Goal: Find specific page/section: Find specific page/section

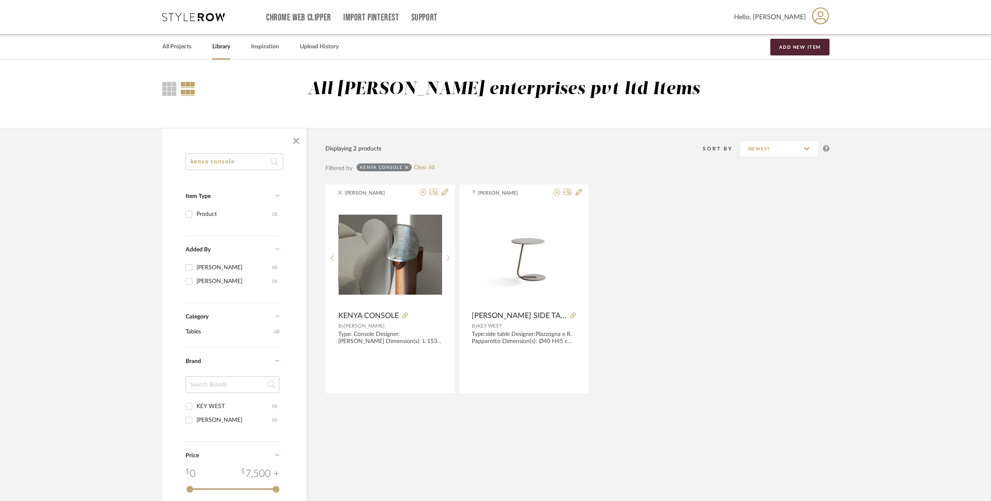
click at [130, 161] on library-search-items "kenya console Item Type Product (2) Added By [PERSON_NAME] (1) [PERSON_NAME] (1…" at bounding box center [495, 389] width 991 height 522
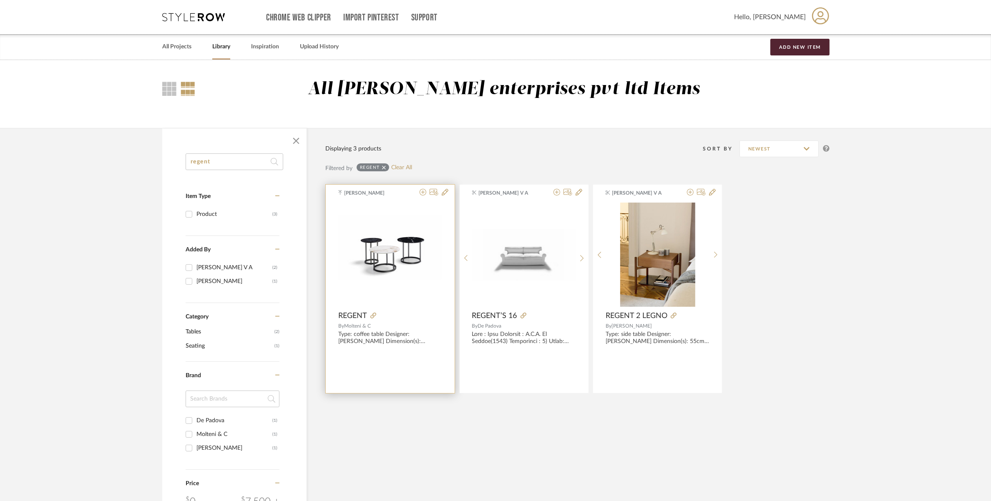
type input "regent"
click at [399, 250] on img "0" at bounding box center [390, 255] width 104 height 78
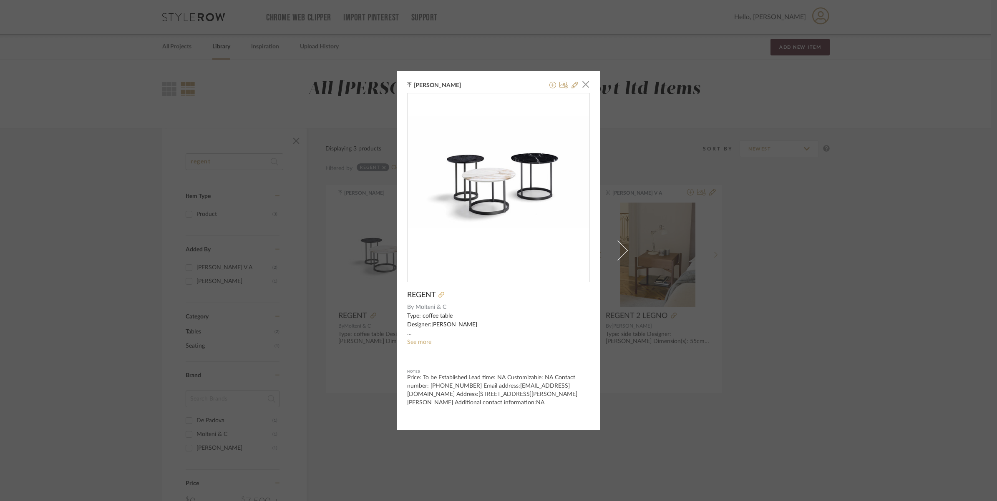
click at [441, 293] on icon at bounding box center [441, 295] width 6 height 6
click at [415, 340] on link "See more" at bounding box center [419, 342] width 24 height 6
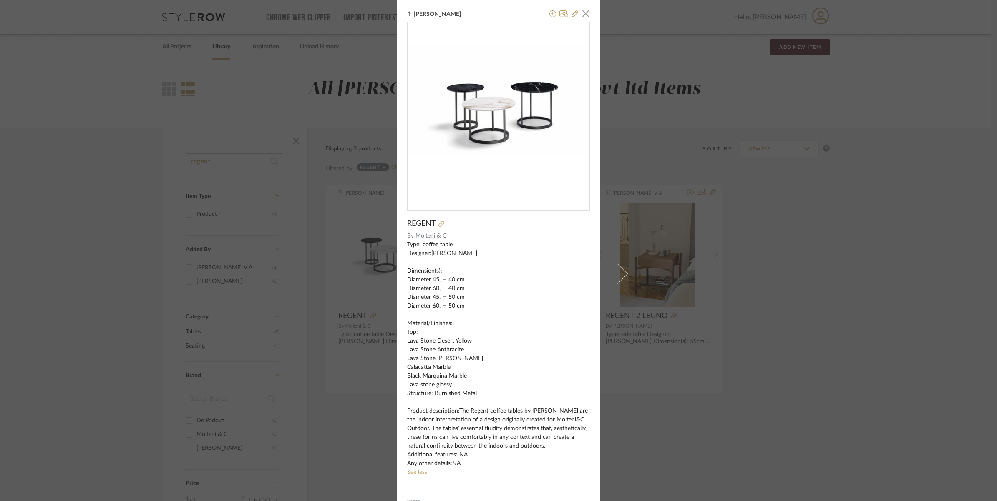
drag, startPoint x: 812, startPoint y: 268, endPoint x: 803, endPoint y: 266, distance: 9.1
click at [812, 267] on div "[PERSON_NAME] × REGENT By [PERSON_NAME] & C Type: coffee table Designer:[PERSON…" at bounding box center [498, 250] width 997 height 501
